Goal: Answer question/provide support

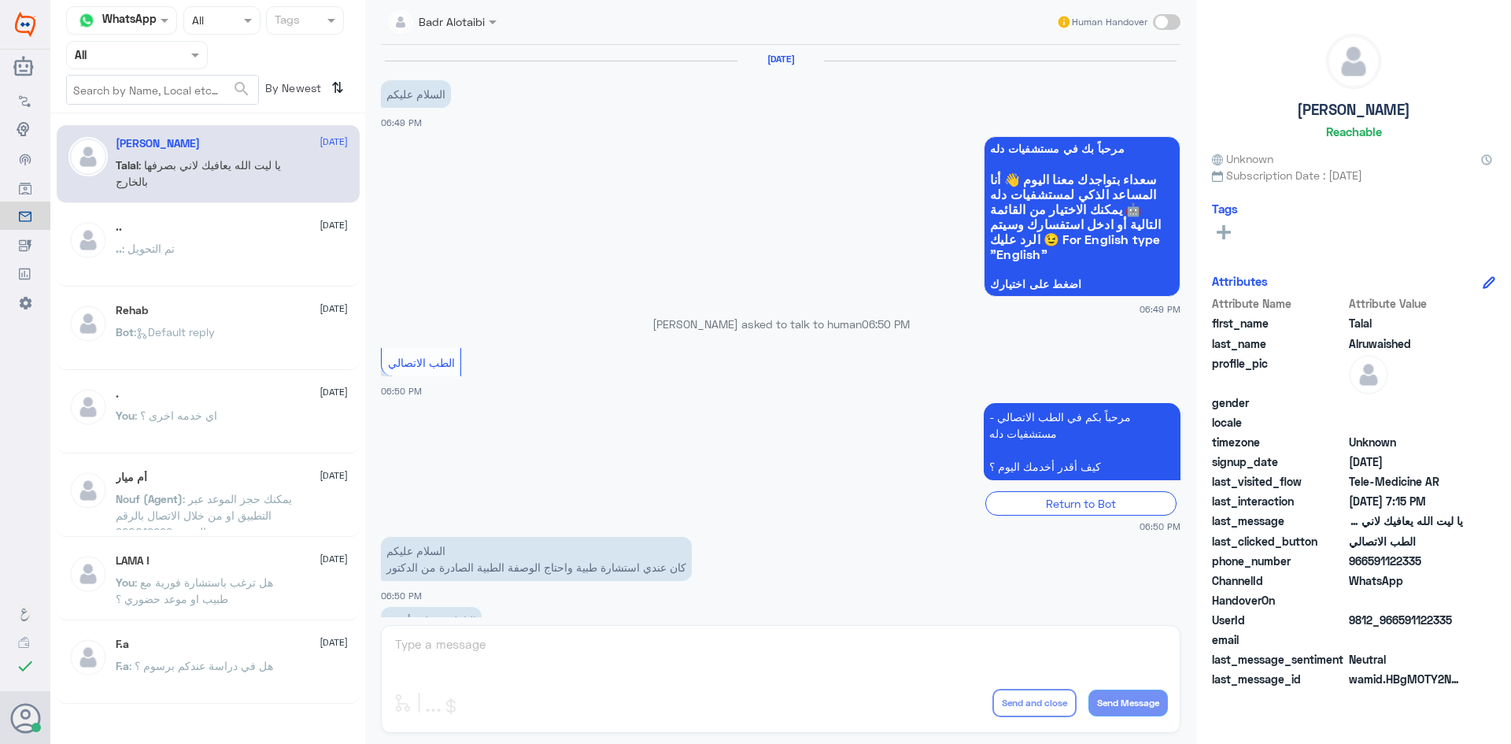
scroll to position [359, 0]
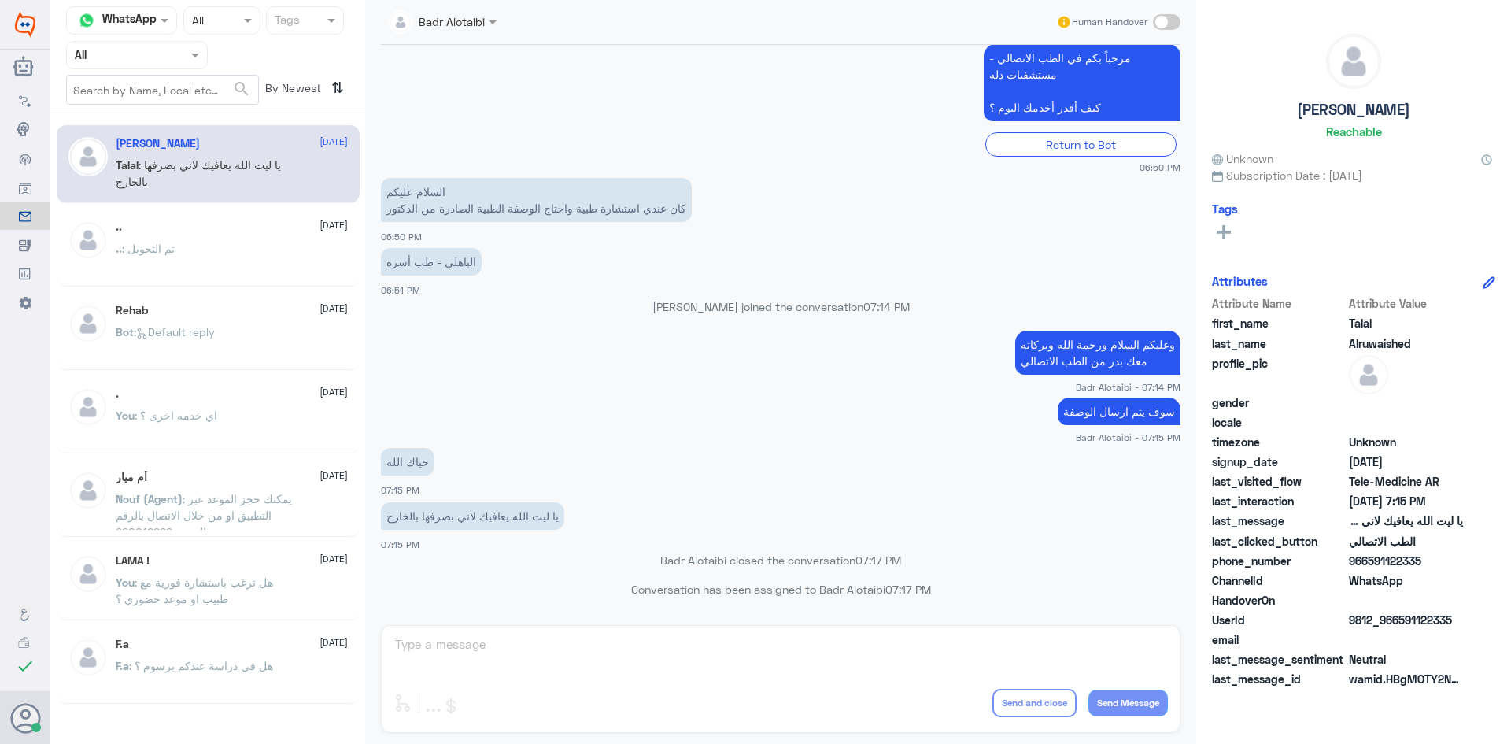
click at [198, 64] on div "Agent Filter All" at bounding box center [137, 55] width 142 height 28
click at [478, 17] on div at bounding box center [443, 21] width 124 height 18
click at [785, 98] on app-msgs-text "مرحباً بكم في الطب الاتصالي - مستشفيات دله كيف أقدر أخدمك اليوم ؟" at bounding box center [781, 83] width 800 height 79
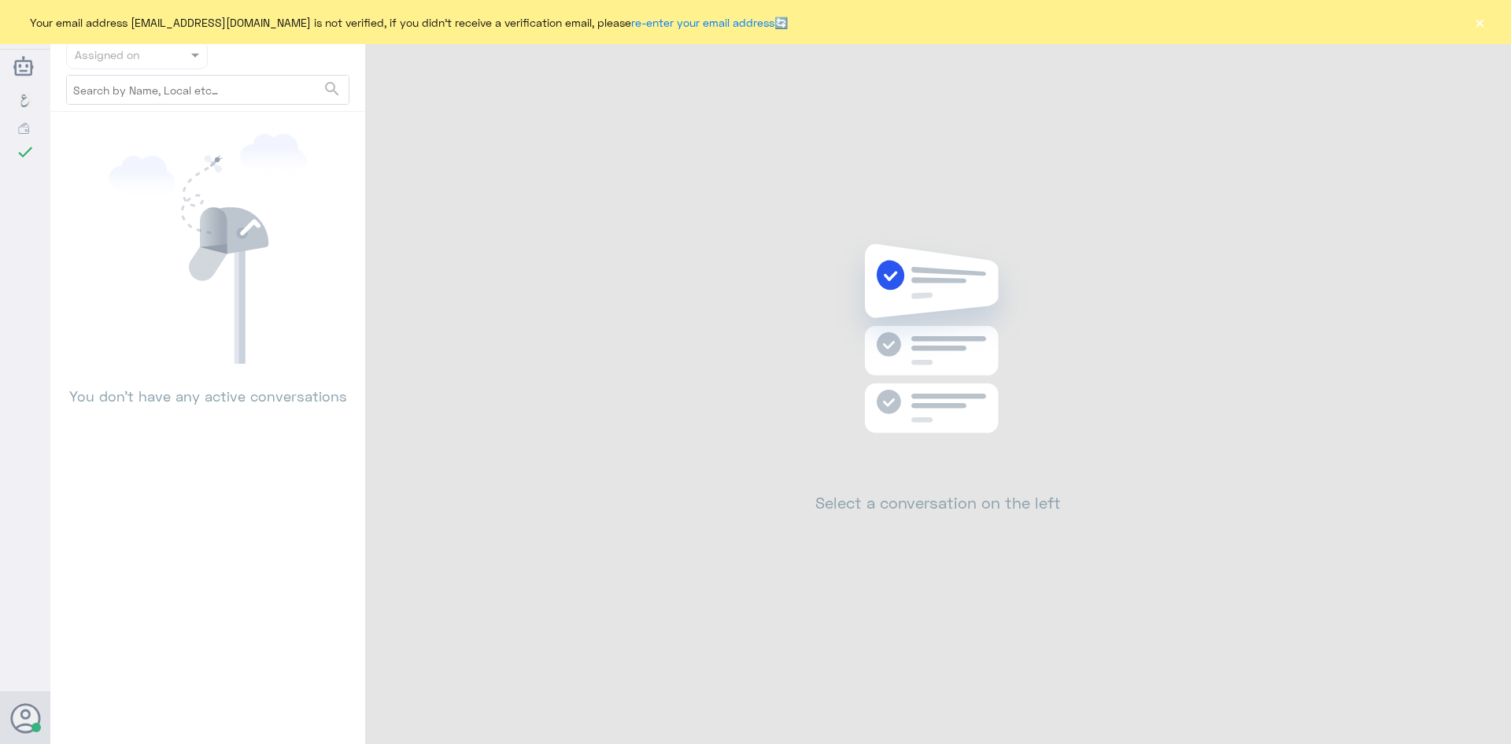
click at [1473, 22] on button "×" at bounding box center [1480, 22] width 16 height 16
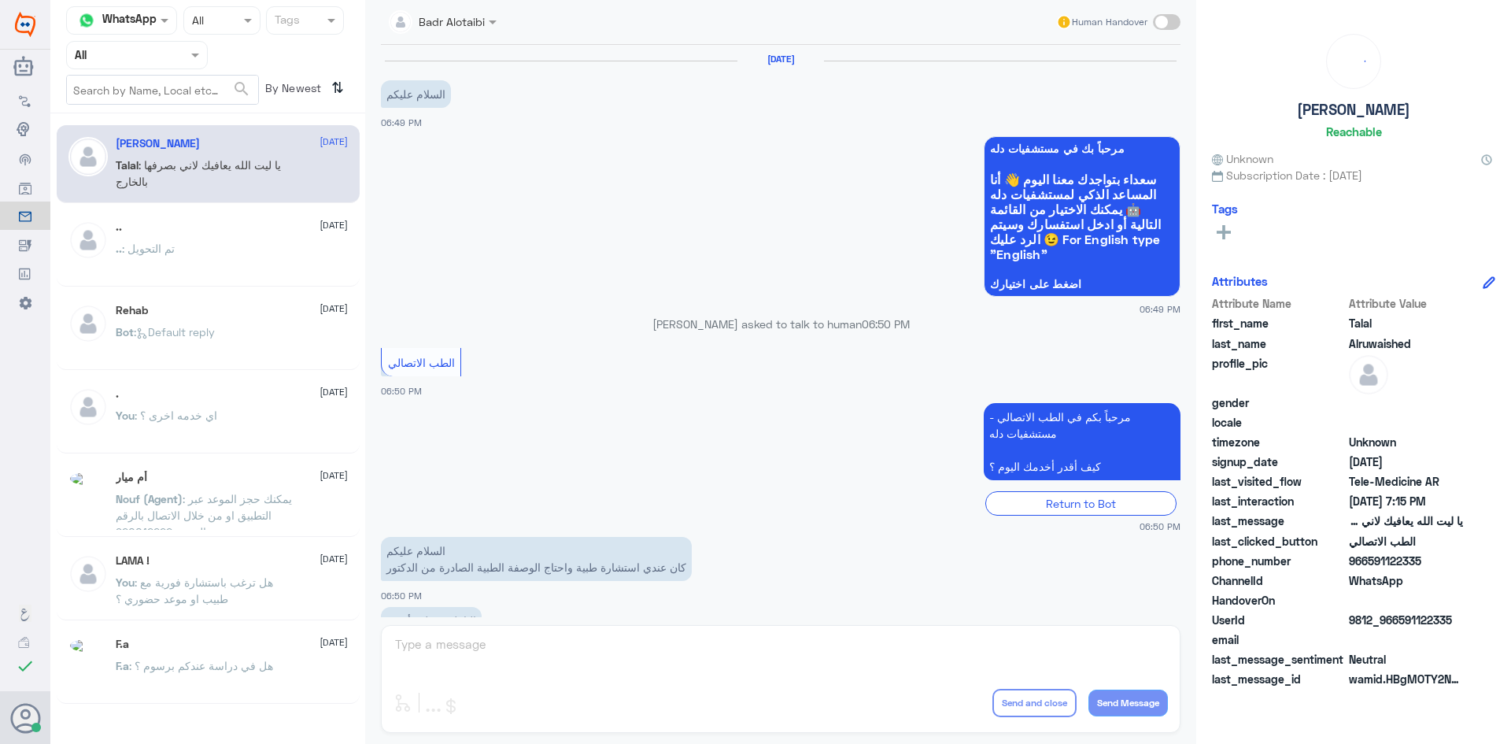
scroll to position [359, 0]
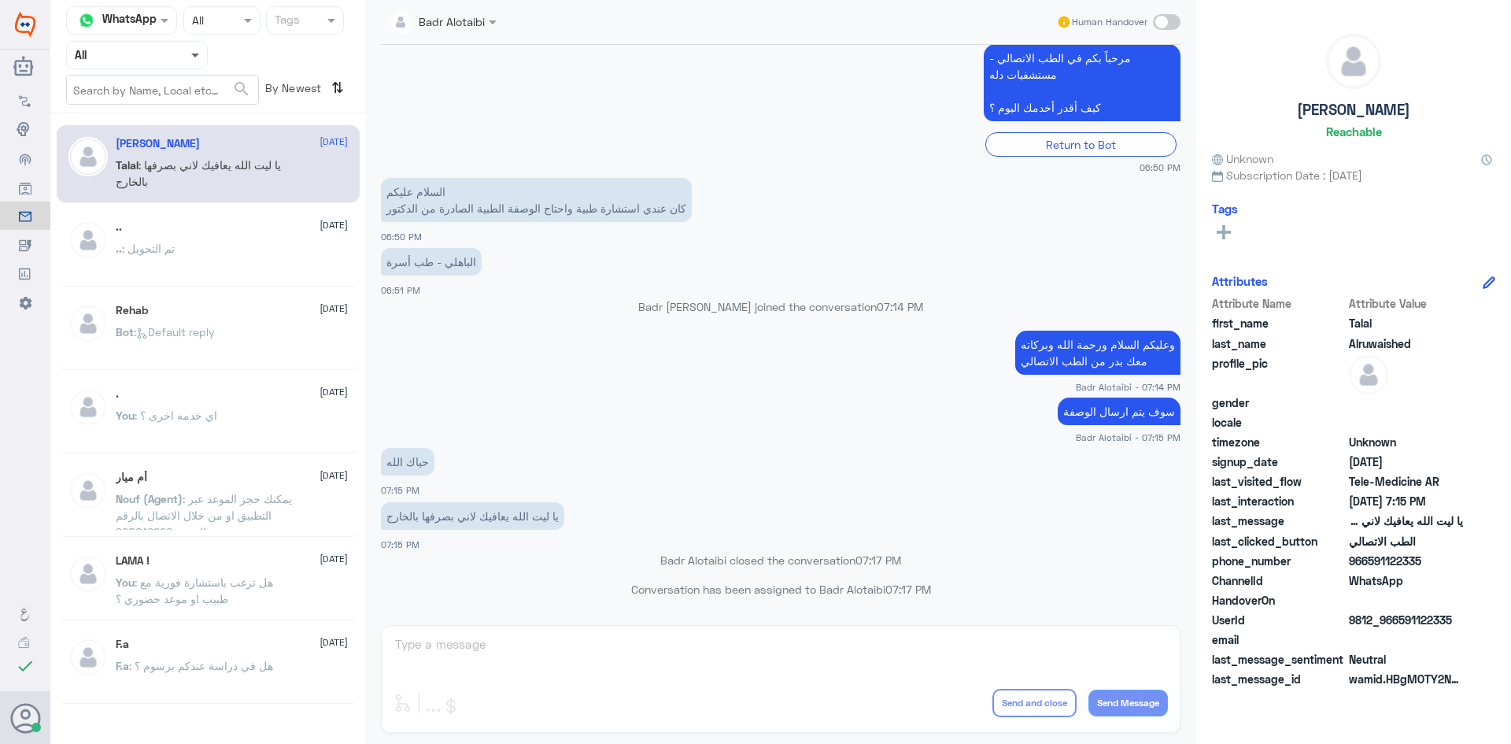
click at [192, 58] on span at bounding box center [197, 54] width 20 height 17
click at [176, 112] on div "Unassigned" at bounding box center [137, 124] width 142 height 36
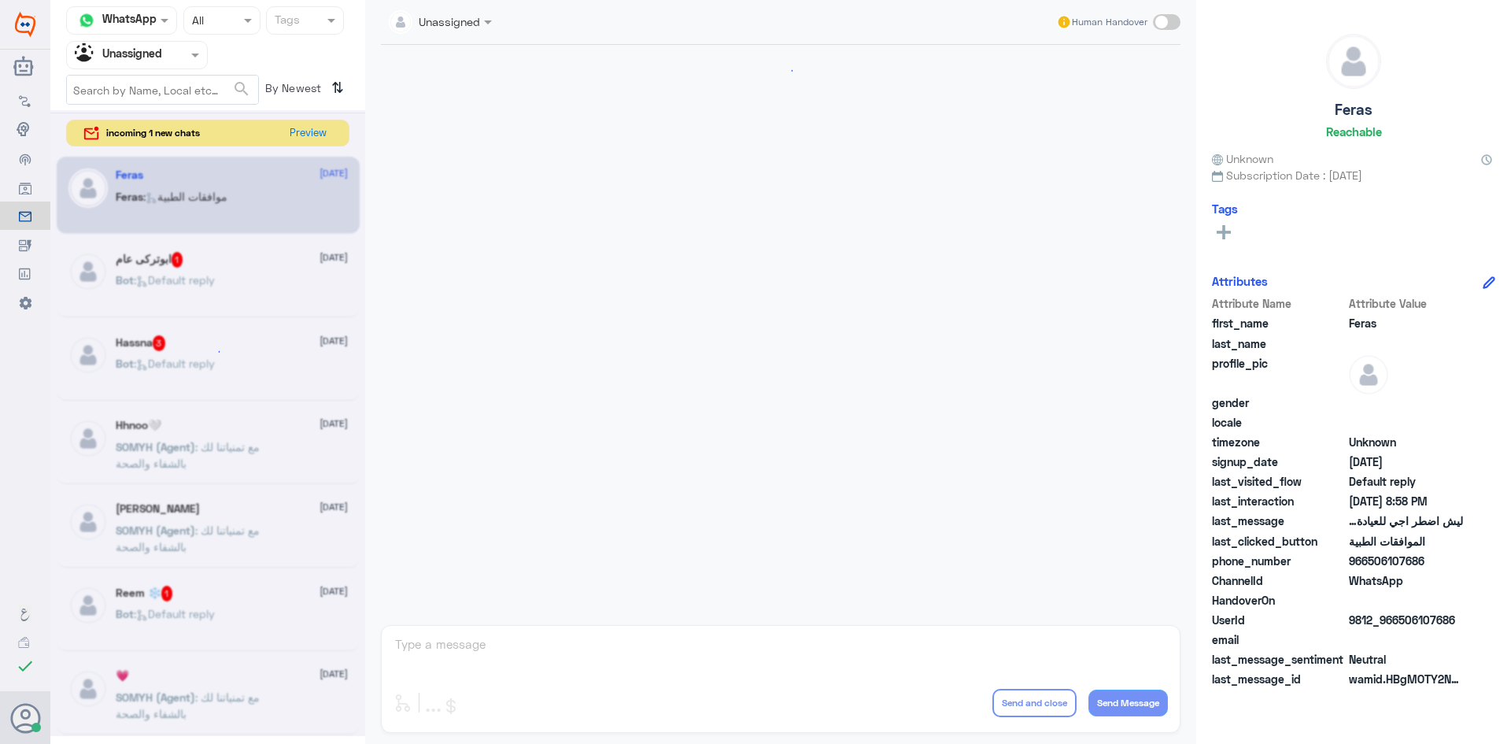
scroll to position [896, 0]
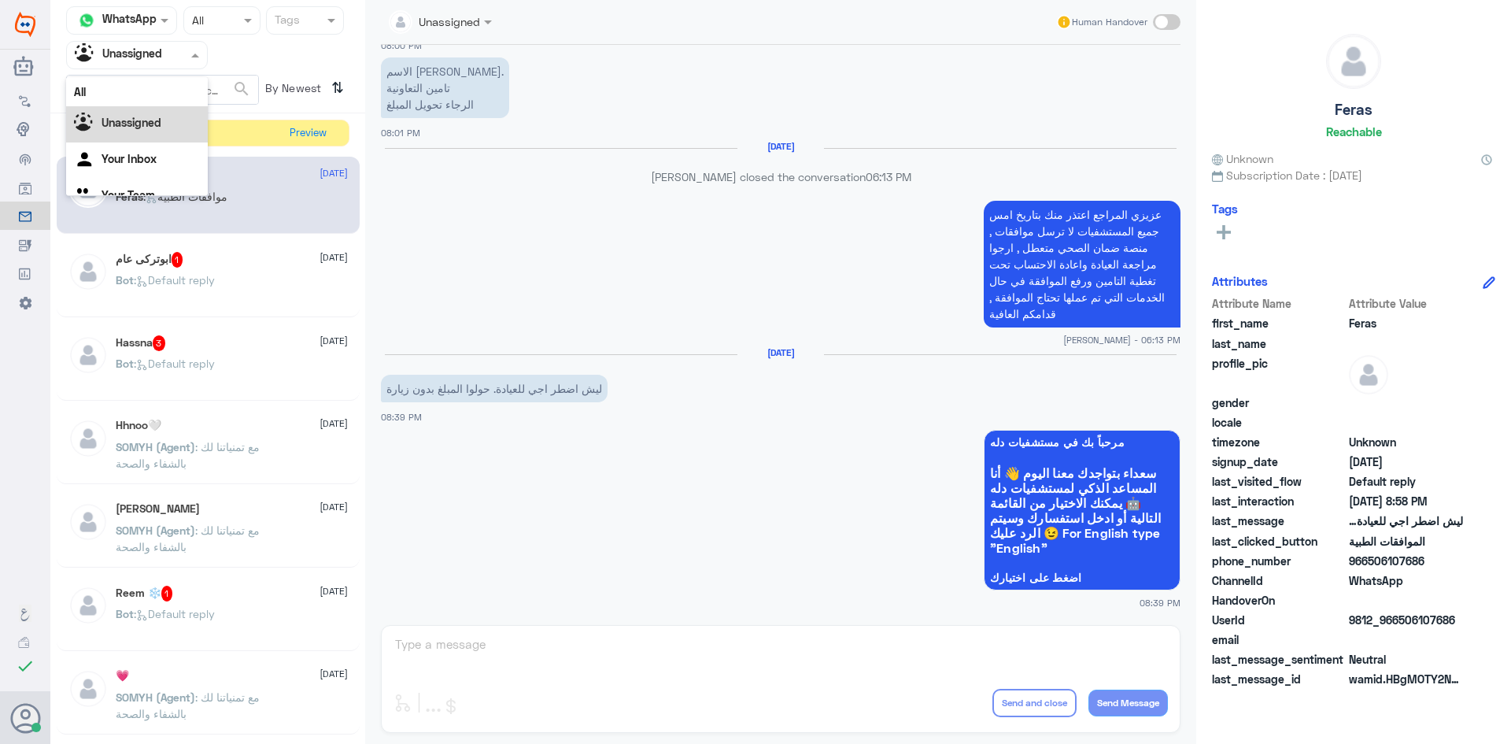
click at [187, 61] on div at bounding box center [137, 55] width 140 height 18
click at [167, 87] on div "All" at bounding box center [137, 91] width 142 height 29
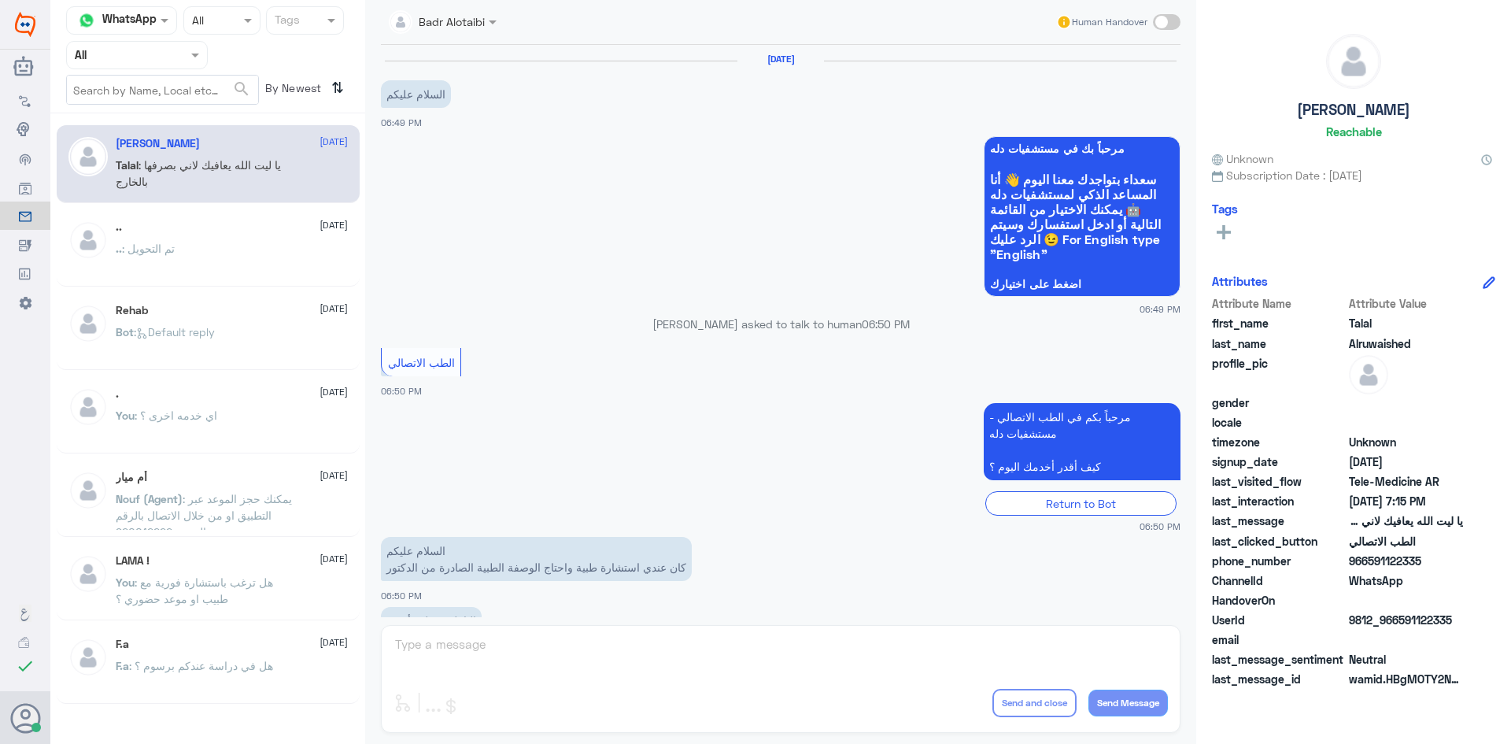
scroll to position [359, 0]
